Goal: Find specific page/section: Find specific page/section

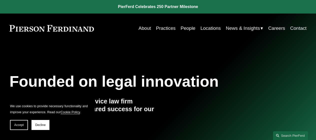
click at [164, 29] on link "Practices" at bounding box center [166, 29] width 20 height 10
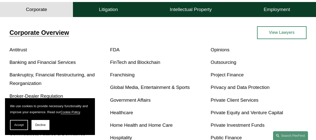
scroll to position [178, 0]
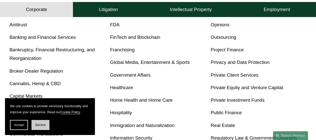
click at [39, 122] on button "Decline" at bounding box center [41, 125] width 18 height 10
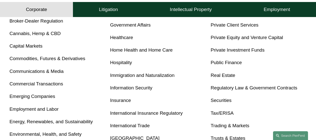
scroll to position [253, 0]
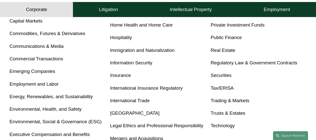
click at [28, 86] on link "Employment and Labor" at bounding box center [34, 83] width 49 height 5
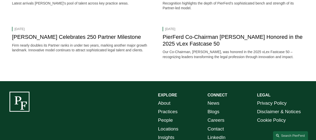
scroll to position [725, 0]
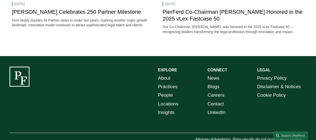
click at [167, 94] on link "People" at bounding box center [165, 95] width 15 height 9
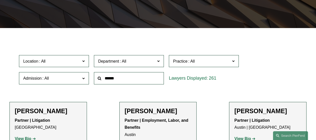
scroll to position [125, 0]
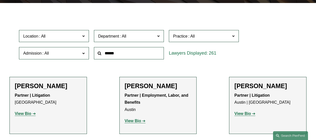
click at [74, 40] on span "Location" at bounding box center [51, 36] width 57 height 7
